Goal: Find specific page/section: Find specific page/section

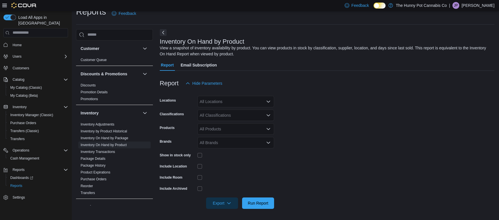
scroll to position [10, 0]
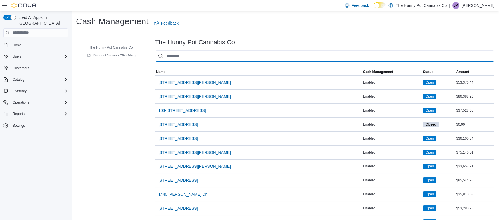
click at [214, 57] on input "This is a search bar. As you type, the results lower in the page will automatic…" at bounding box center [324, 55] width 339 height 11
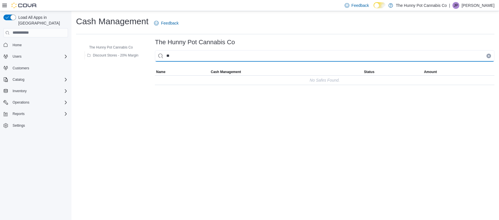
type input "*"
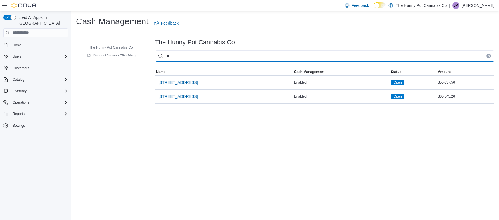
type input "*"
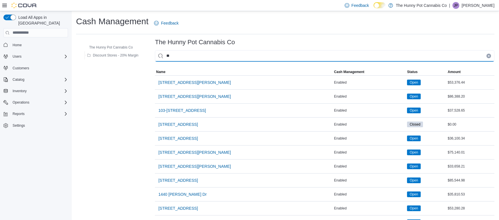
type input "***"
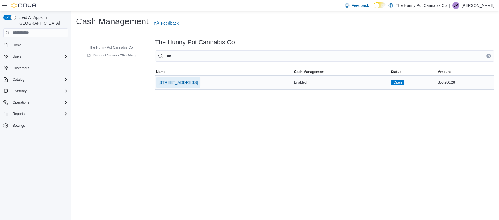
click at [188, 84] on span "[STREET_ADDRESS]" at bounding box center [177, 83] width 39 height 6
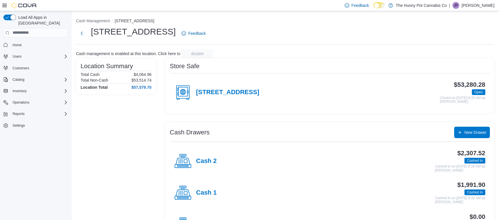
scroll to position [29, 0]
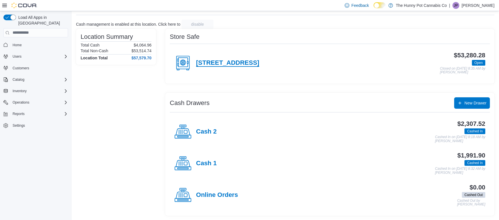
click at [235, 66] on h4 "[STREET_ADDRESS]" at bounding box center [227, 62] width 63 height 7
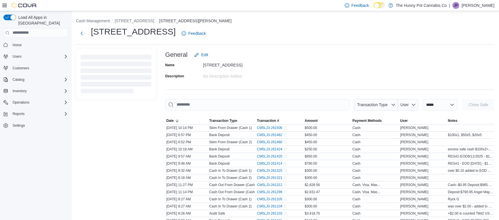
click at [478, 7] on p "[PERSON_NAME]" at bounding box center [477, 5] width 33 height 7
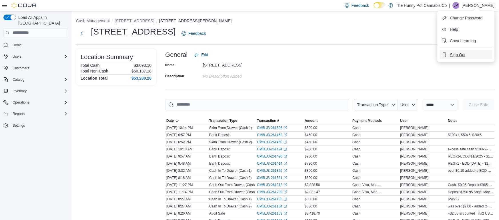
click at [458, 53] on span "Sign Out" at bounding box center [457, 55] width 15 height 6
